Goal: Information Seeking & Learning: Learn about a topic

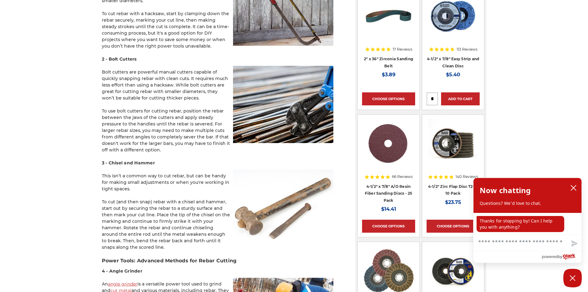
scroll to position [587, 0]
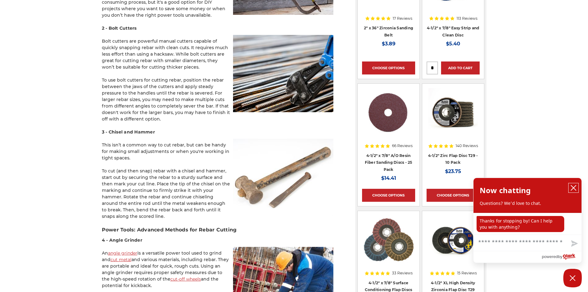
click at [574, 189] on icon "close chatbox" at bounding box center [573, 187] width 5 height 5
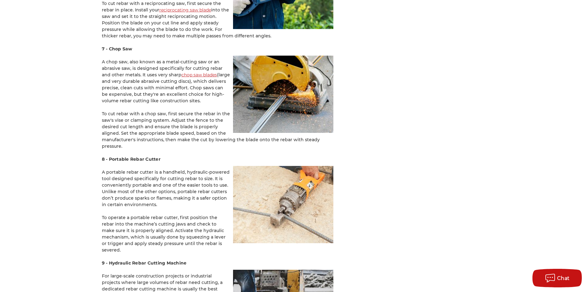
scroll to position [1112, 0]
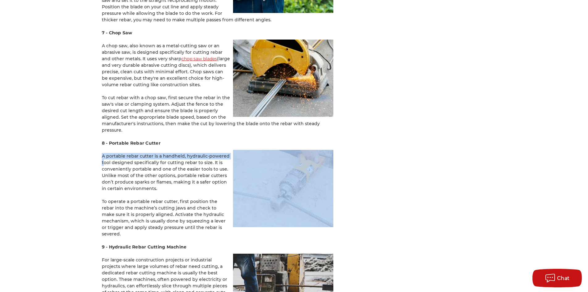
drag, startPoint x: 223, startPoint y: 135, endPoint x: 231, endPoint y: 150, distance: 17.0
click at [231, 153] on p "A portable rebar cutter is a handheld, hydraulic-powered tool designed specific…" at bounding box center [218, 172] width 232 height 39
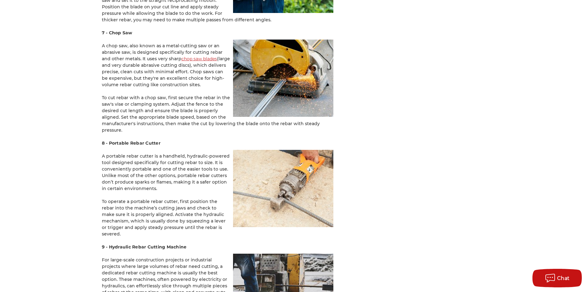
click at [234, 140] on h4 "8 - Portable Rebar Cutter" at bounding box center [218, 143] width 232 height 6
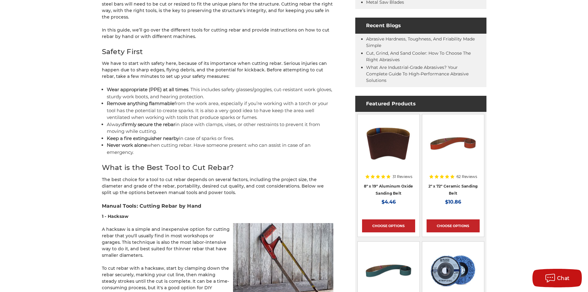
scroll to position [0, 0]
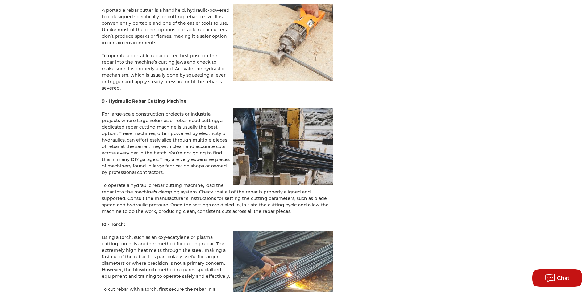
scroll to position [1221, 0]
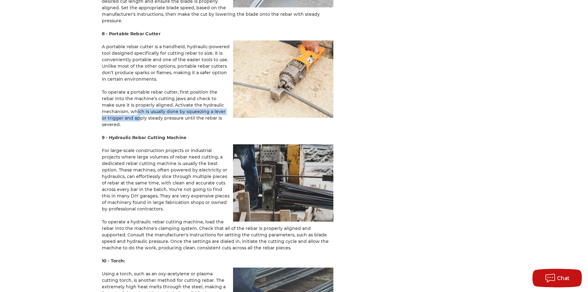
drag, startPoint x: 89, startPoint y: 126, endPoint x: 85, endPoint y: 108, distance: 19.0
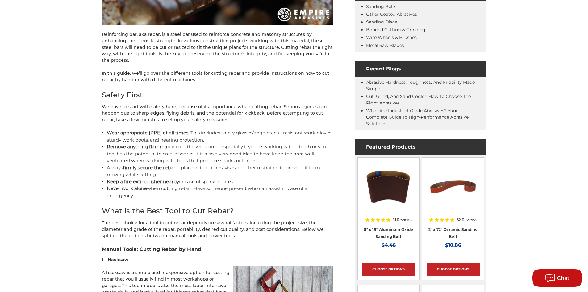
scroll to position [78, 0]
